Goal: Task Accomplishment & Management: Use online tool/utility

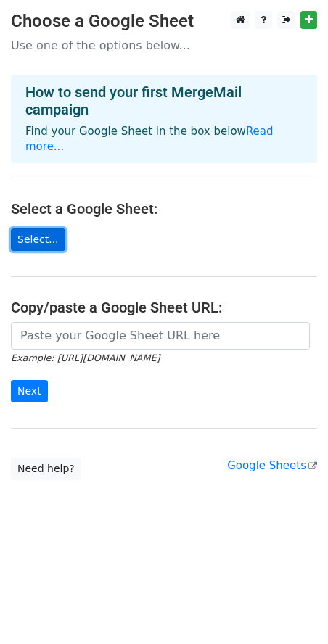
click at [30, 229] on link "Select..." at bounding box center [38, 240] width 54 height 22
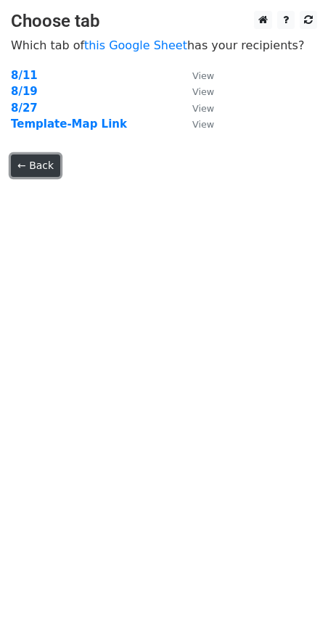
click at [29, 167] on link "← Back" at bounding box center [35, 166] width 49 height 22
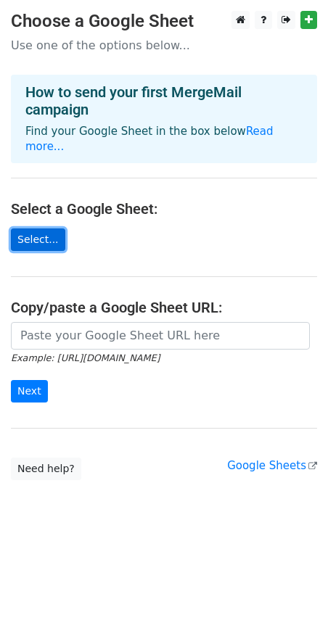
click at [57, 229] on link "Select..." at bounding box center [38, 240] width 54 height 22
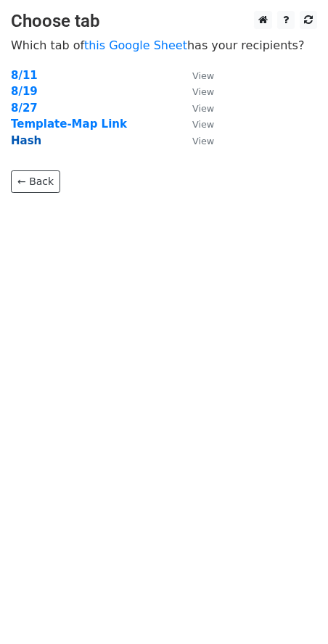
click at [28, 139] on strong "Hash" at bounding box center [26, 140] width 30 height 13
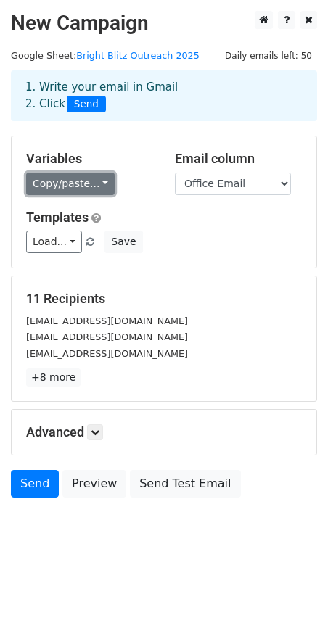
click at [94, 185] on link "Copy/paste..." at bounding box center [70, 184] width 89 height 22
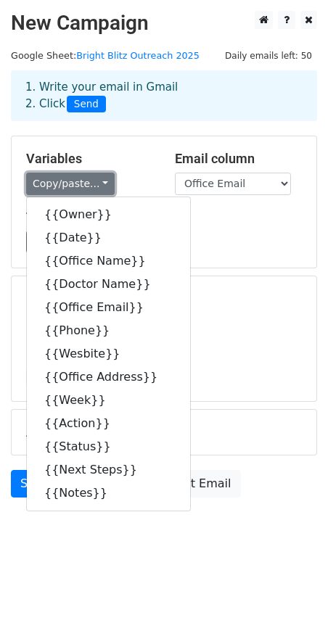
click at [94, 185] on link "Copy/paste..." at bounding box center [70, 184] width 89 height 22
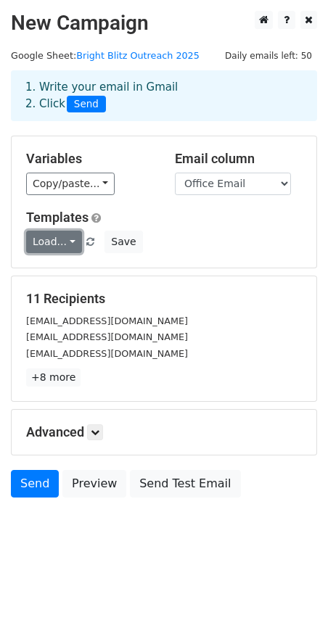
click at [70, 242] on link "Load..." at bounding box center [54, 242] width 56 height 22
click at [62, 239] on link "Load..." at bounding box center [54, 242] width 56 height 22
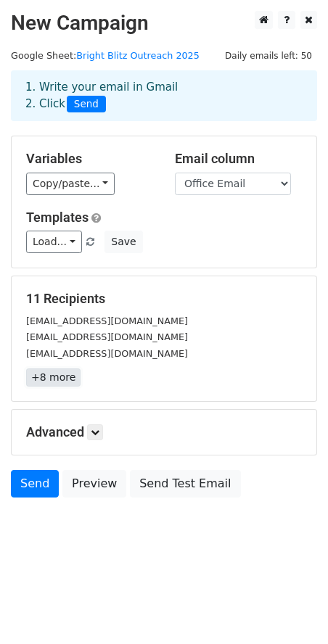
click at [62, 377] on link "+8 more" at bounding box center [53, 378] width 54 height 18
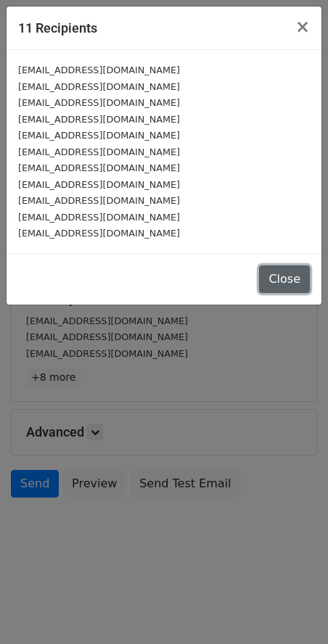
click at [285, 275] on button "Close" at bounding box center [284, 280] width 51 height 28
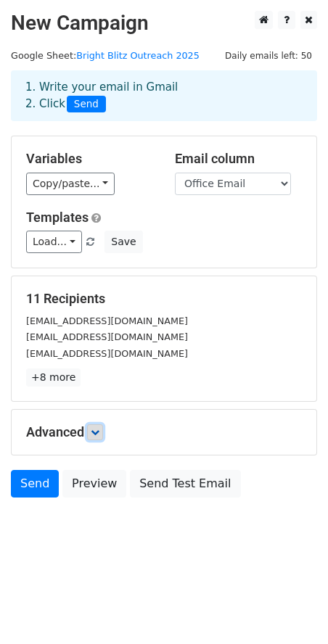
click at [96, 428] on icon at bounding box center [95, 432] width 9 height 9
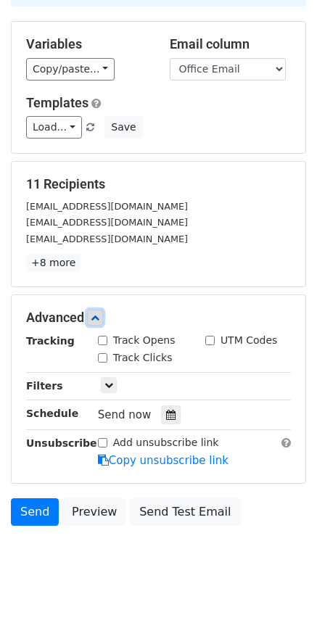
scroll to position [119, 0]
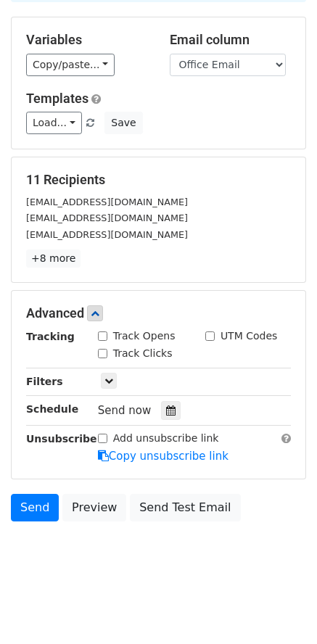
click at [105, 335] on input "Track Opens" at bounding box center [102, 336] width 9 height 9
checkbox input "true"
click at [102, 349] on input "Track Clicks" at bounding box center [102, 353] width 9 height 9
checkbox input "true"
click at [104, 378] on icon at bounding box center [108, 380] width 9 height 9
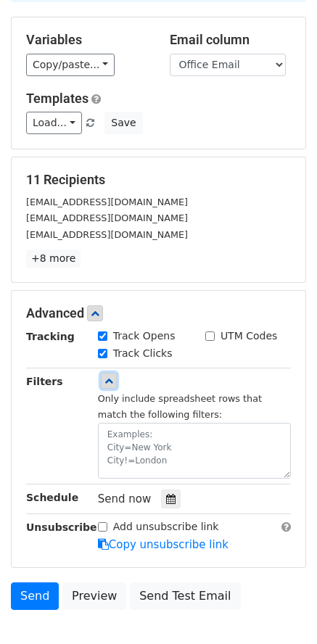
click at [107, 379] on icon at bounding box center [108, 380] width 9 height 9
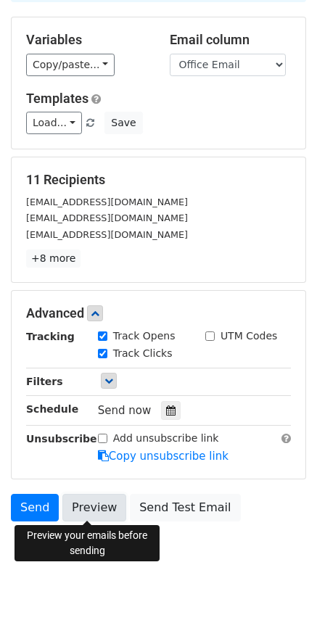
click at [96, 501] on link "Preview" at bounding box center [94, 508] width 64 height 28
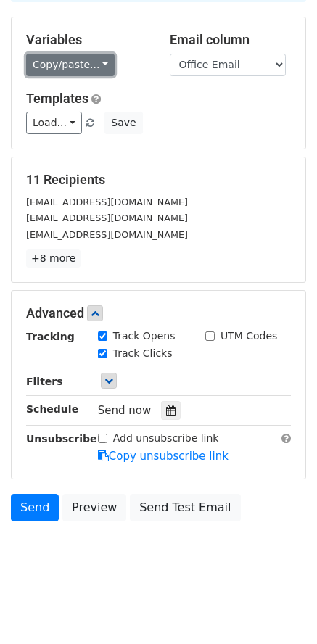
click at [103, 66] on link "Copy/paste..." at bounding box center [70, 65] width 89 height 22
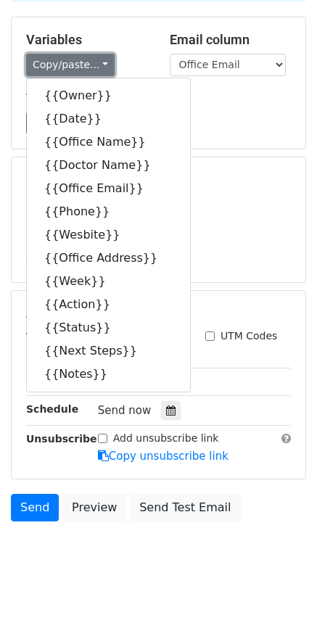
click at [98, 64] on link "Copy/paste..." at bounding box center [70, 65] width 89 height 22
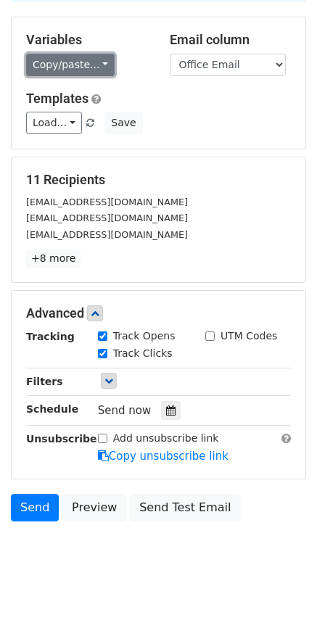
click at [98, 64] on link "Copy/paste..." at bounding box center [70, 65] width 89 height 22
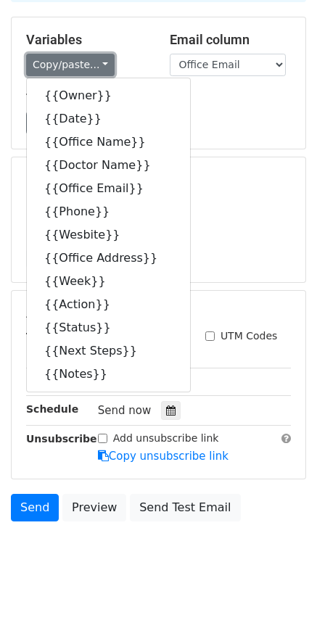
click at [98, 64] on link "Copy/paste..." at bounding box center [70, 65] width 89 height 22
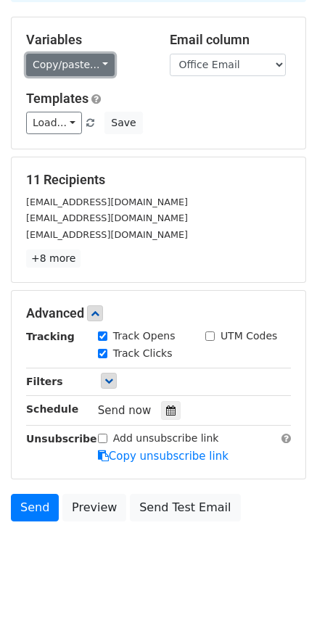
click at [81, 65] on link "Copy/paste..." at bounding box center [70, 65] width 89 height 22
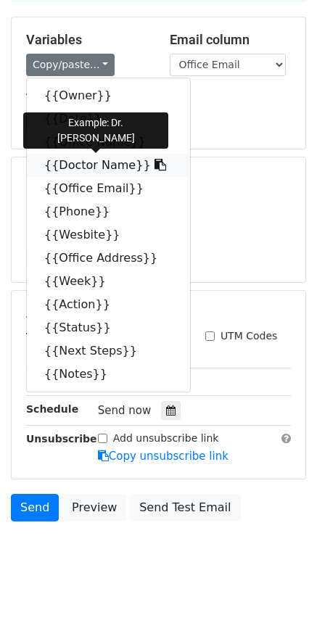
click at [82, 164] on link "{{Doctor Name}}" at bounding box center [108, 165] width 163 height 23
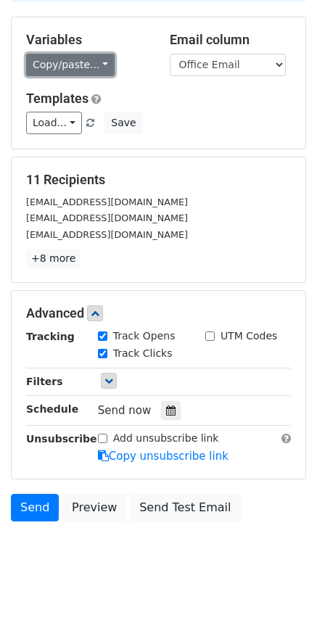
click at [93, 63] on link "Copy/paste..." at bounding box center [70, 65] width 89 height 22
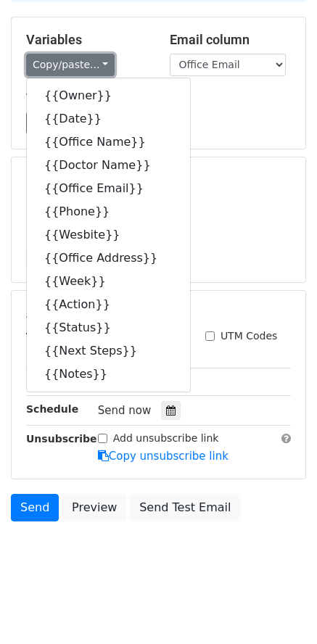
click at [93, 63] on link "Copy/paste..." at bounding box center [70, 65] width 89 height 22
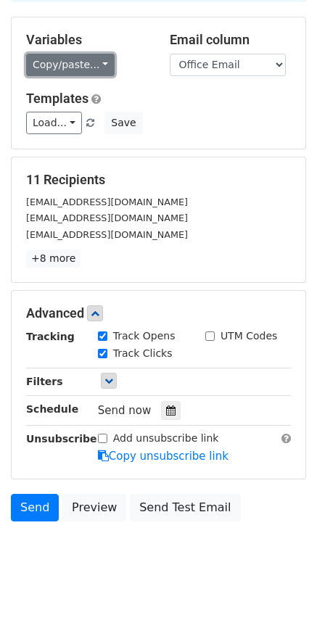
click at [96, 65] on link "Copy/paste..." at bounding box center [70, 65] width 89 height 22
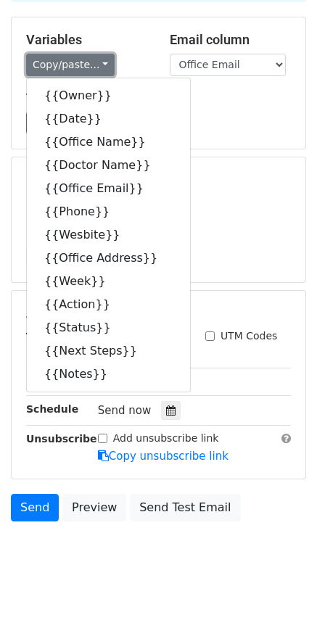
click at [96, 65] on link "Copy/paste..." at bounding box center [70, 65] width 89 height 22
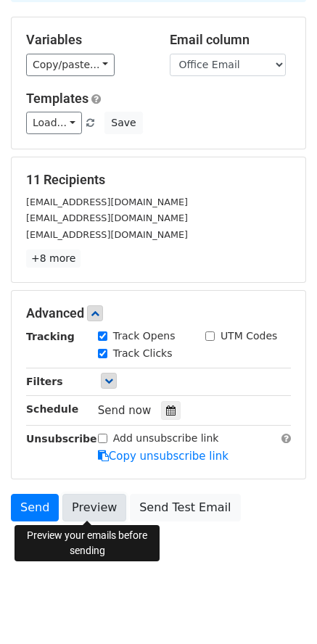
click at [88, 511] on link "Preview" at bounding box center [94, 508] width 64 height 28
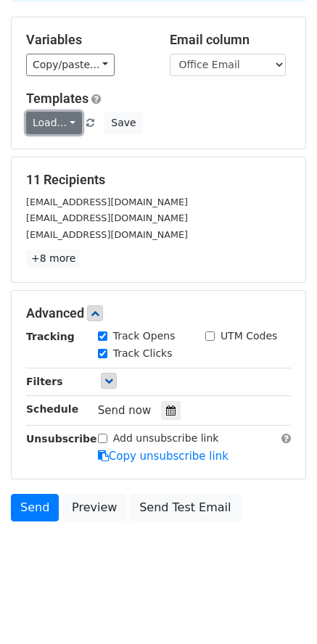
click at [72, 122] on link "Load..." at bounding box center [54, 123] width 56 height 22
click at [71, 122] on link "Load..." at bounding box center [54, 123] width 56 height 22
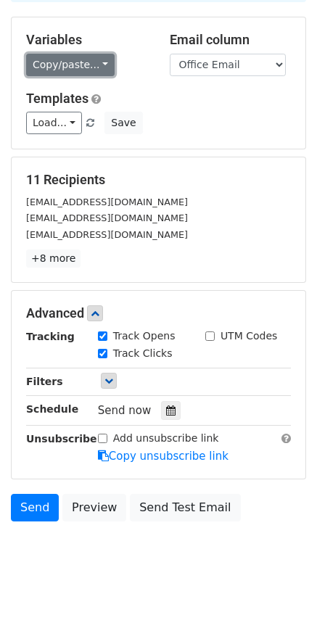
click at [98, 67] on link "Copy/paste..." at bounding box center [70, 65] width 89 height 22
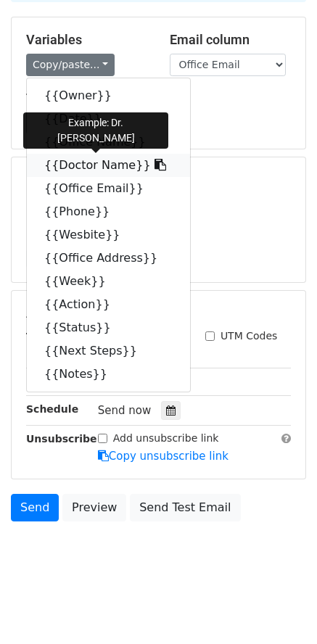
click at [83, 161] on link "{{Doctor Name}}" at bounding box center [108, 165] width 163 height 23
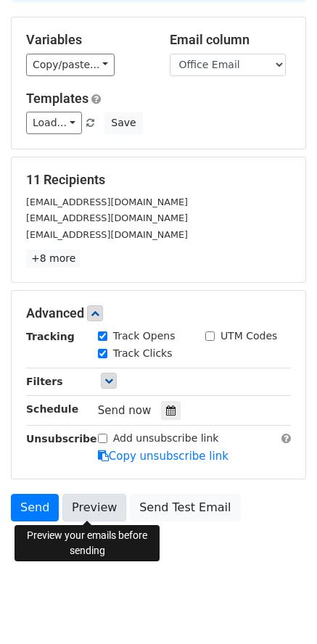
click at [83, 506] on link "Preview" at bounding box center [94, 508] width 64 height 28
click at [97, 509] on link "Preview" at bounding box center [94, 508] width 64 height 28
click at [83, 501] on link "Preview" at bounding box center [94, 508] width 64 height 28
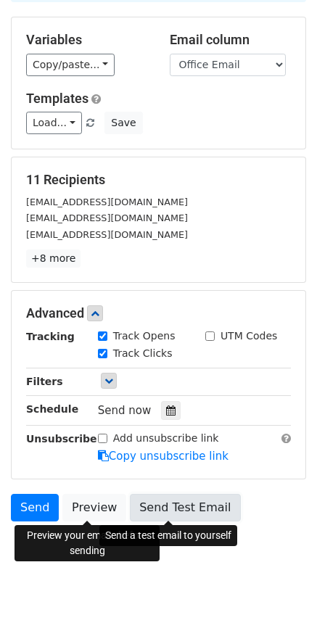
click at [181, 507] on link "Send Test Email" at bounding box center [185, 508] width 110 height 28
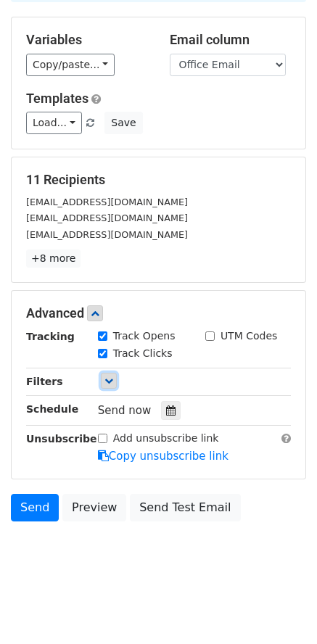
click at [110, 377] on icon at bounding box center [108, 380] width 9 height 9
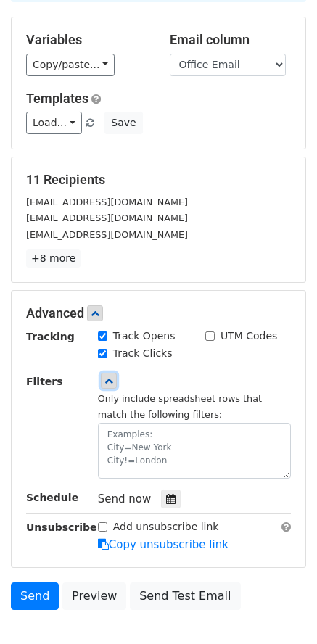
click at [110, 377] on icon at bounding box center [108, 380] width 9 height 9
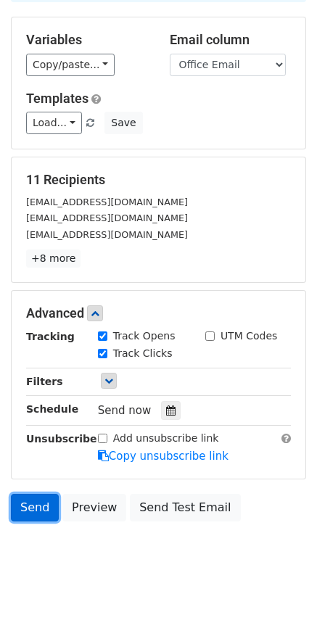
click at [32, 506] on link "Send" at bounding box center [35, 508] width 48 height 28
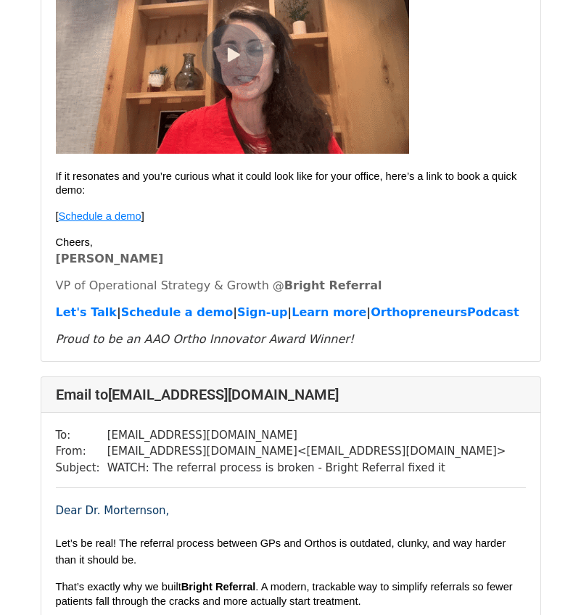
scroll to position [508, 0]
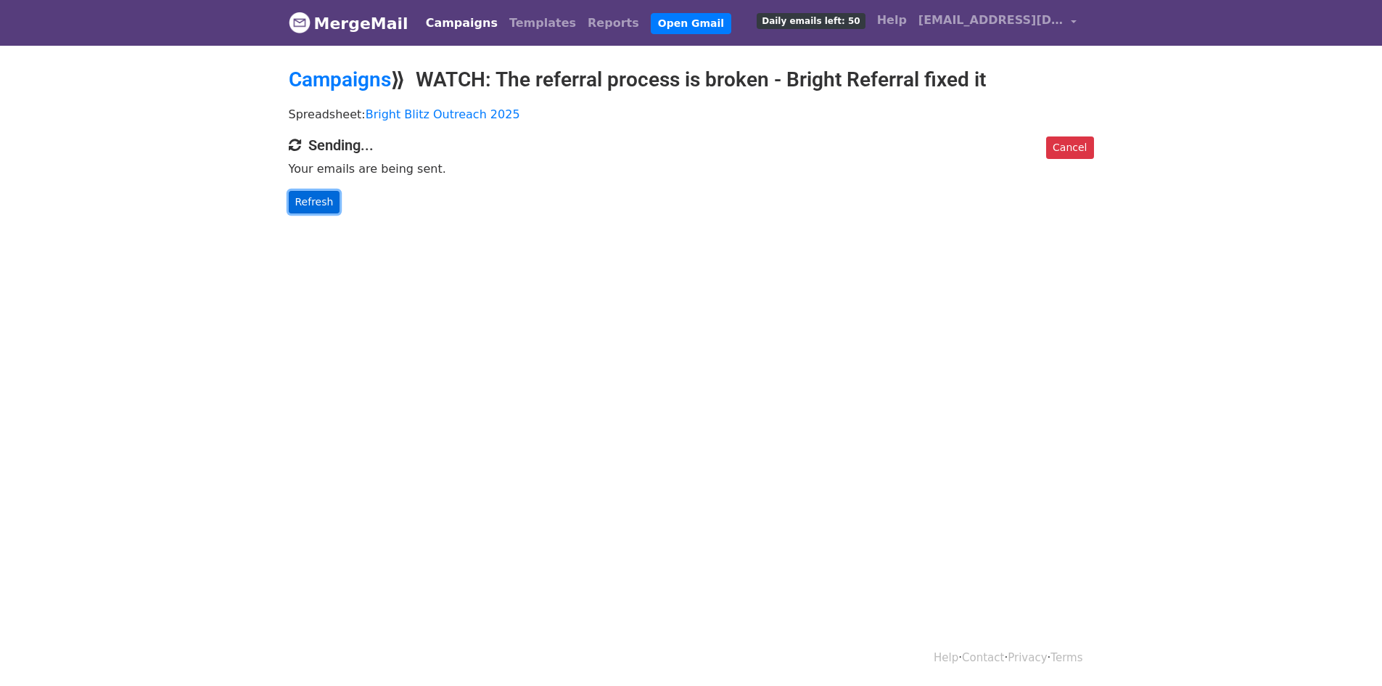
click at [305, 201] on link "Refresh" at bounding box center [315, 202] width 52 height 22
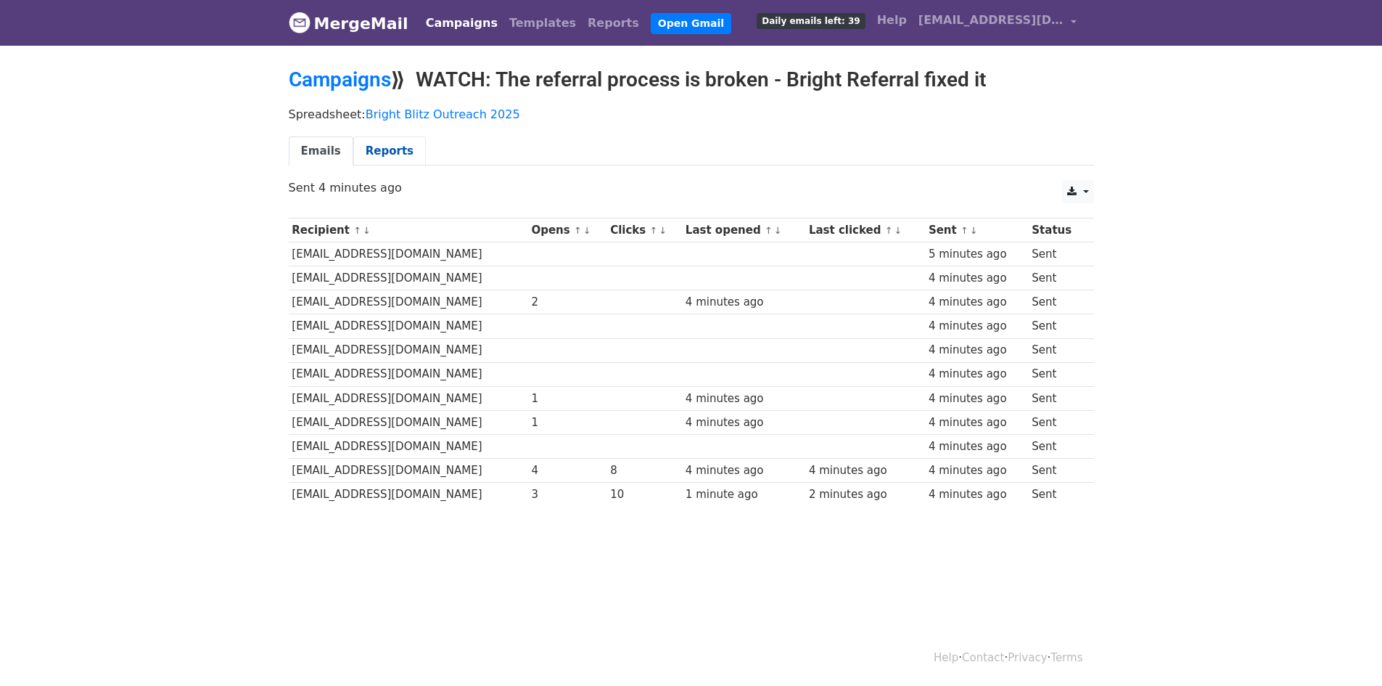
click at [373, 155] on link "Reports" at bounding box center [389, 151] width 73 height 30
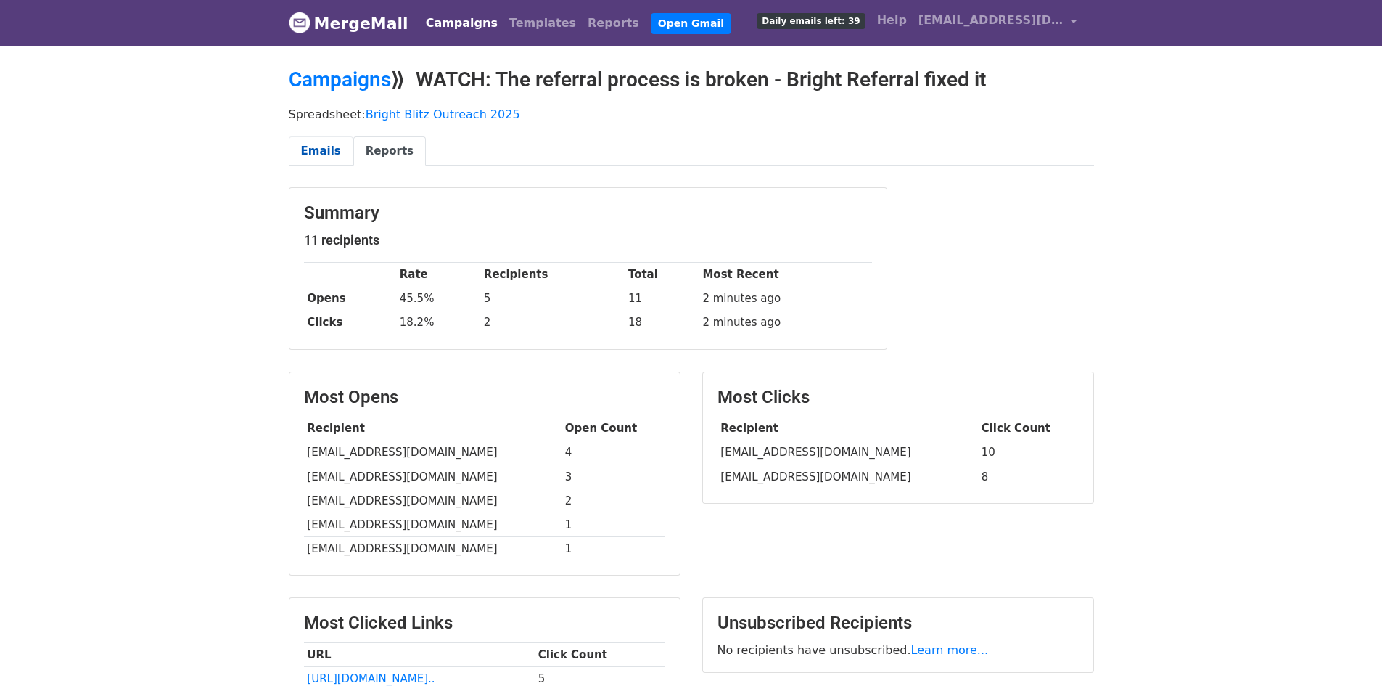
click at [313, 157] on link "Emails" at bounding box center [321, 151] width 65 height 30
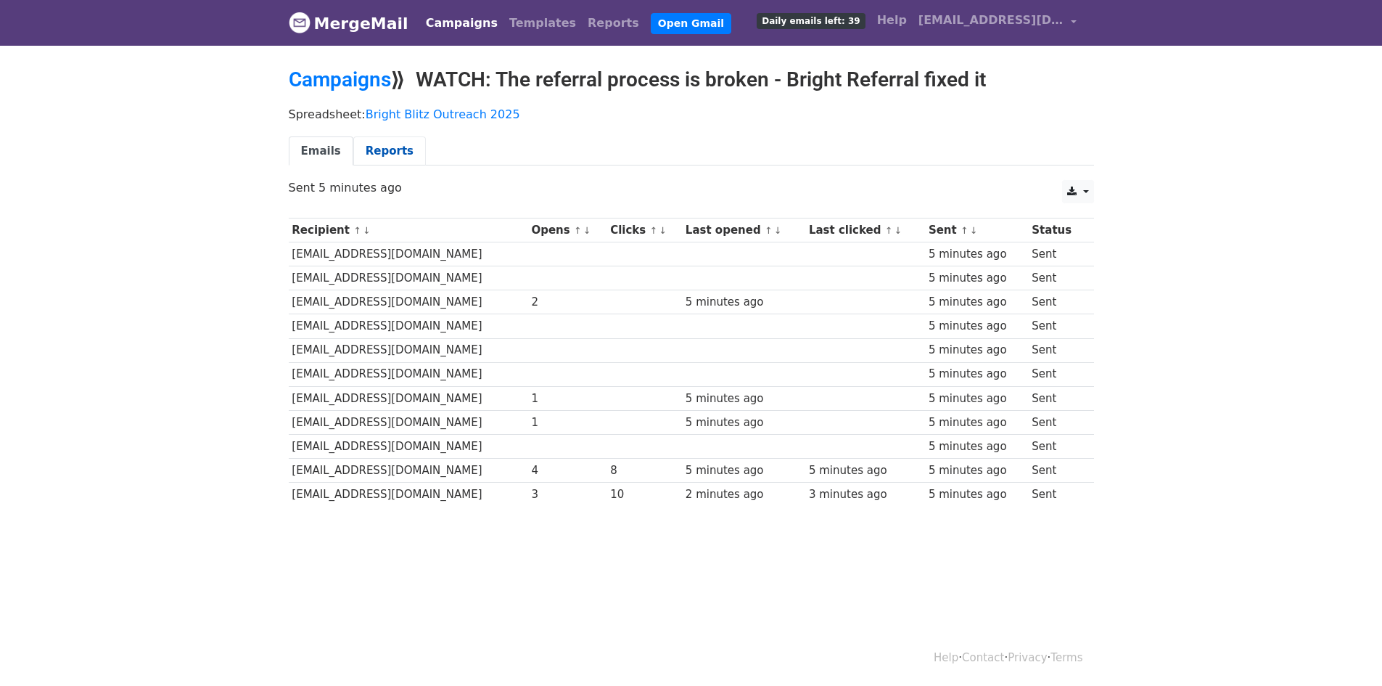
click at [376, 149] on link "Reports" at bounding box center [389, 151] width 73 height 30
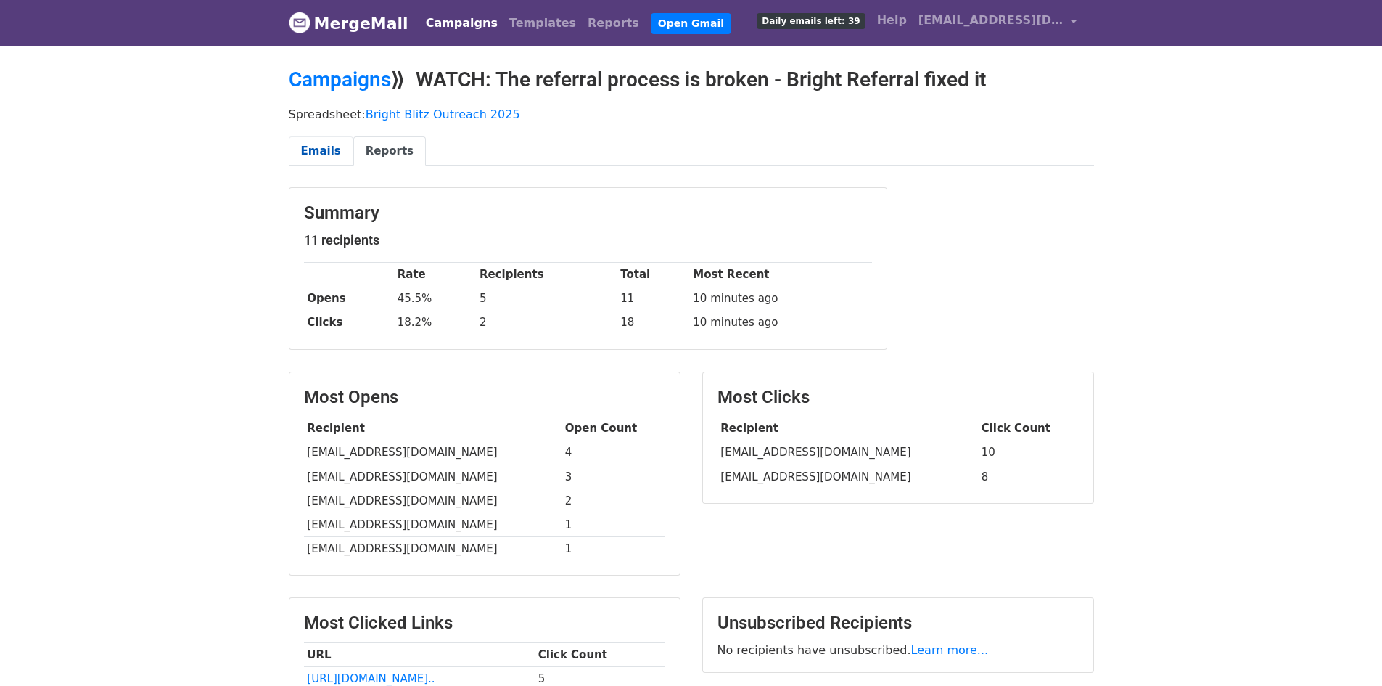
click at [325, 152] on link "Emails" at bounding box center [321, 151] width 65 height 30
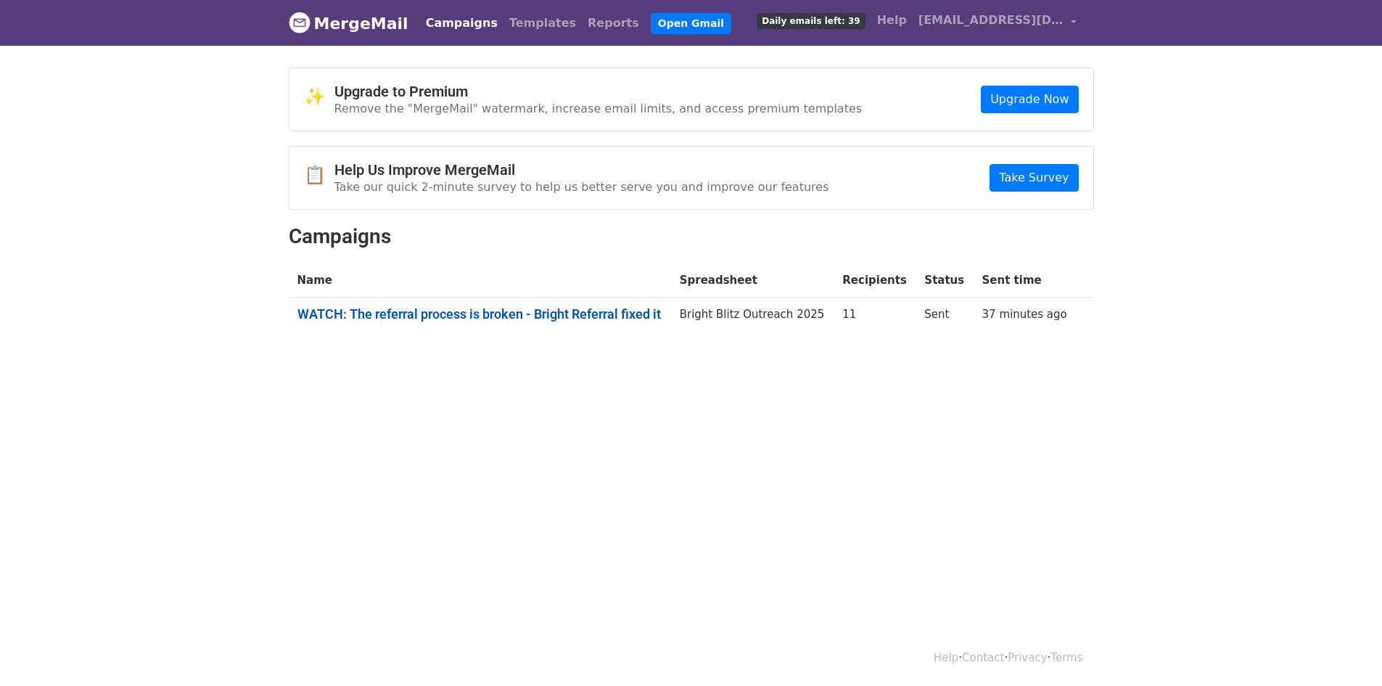
click at [481, 309] on link "WATCH: The referral process is broken - Bright Referral fixed it" at bounding box center [479, 314] width 365 height 16
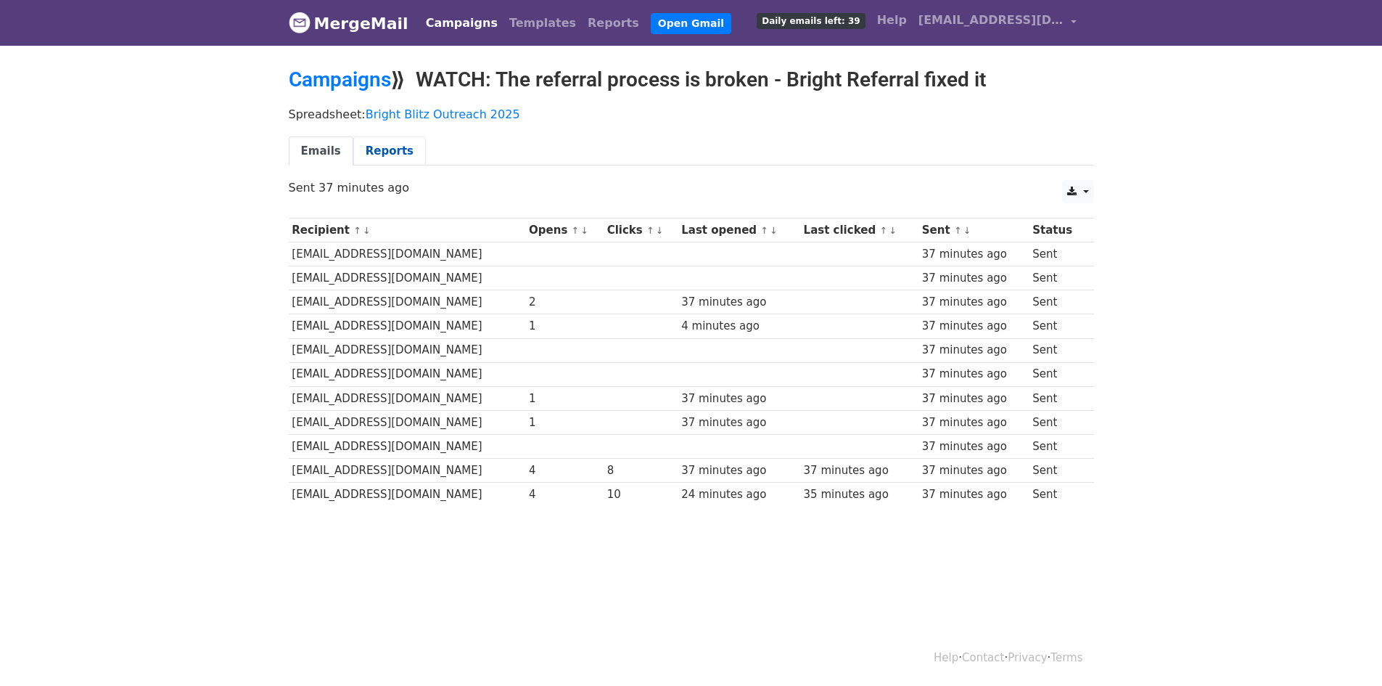
click at [393, 147] on link "Reports" at bounding box center [389, 151] width 73 height 30
